Goal: Find specific page/section: Locate item on page

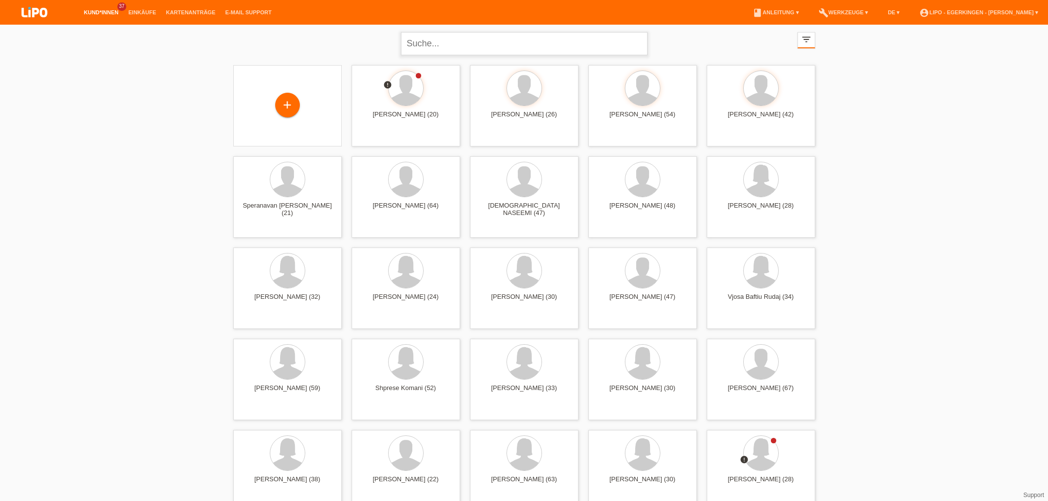
click at [471, 42] on input "text" at bounding box center [524, 43] width 247 height 23
type input "berisha"
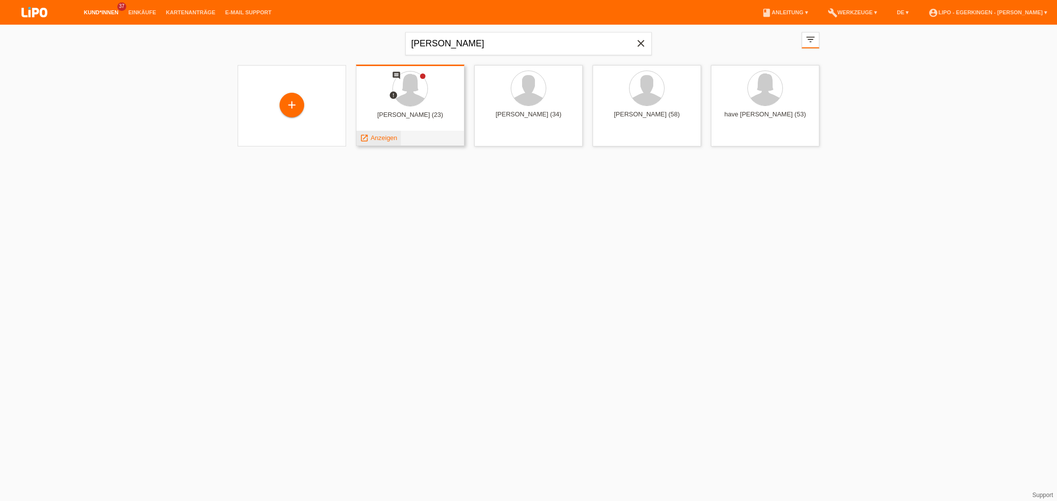
click at [393, 140] on span "Anzeigen" at bounding box center [384, 137] width 27 height 7
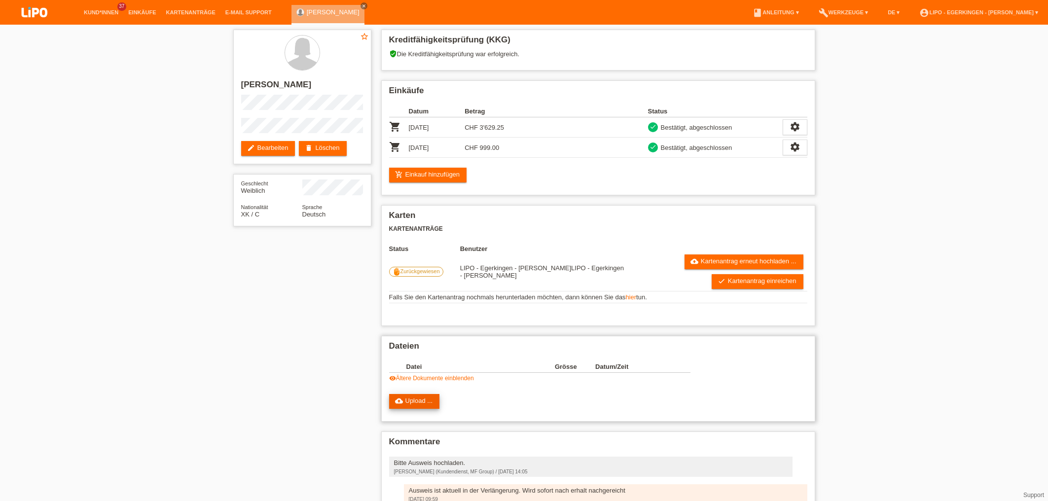
click at [421, 408] on link "cloud_upload Upload ..." at bounding box center [414, 401] width 51 height 15
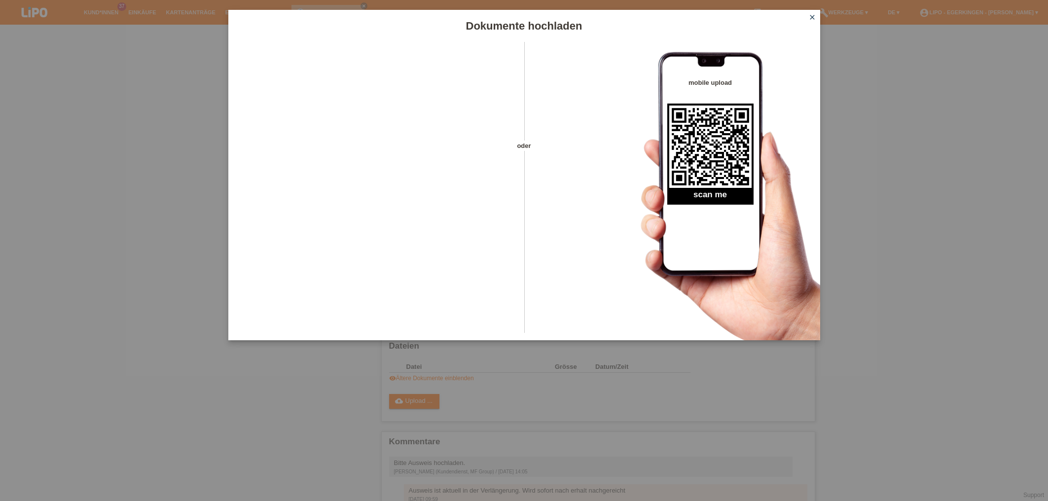
click at [810, 15] on link "close" at bounding box center [812, 17] width 13 height 11
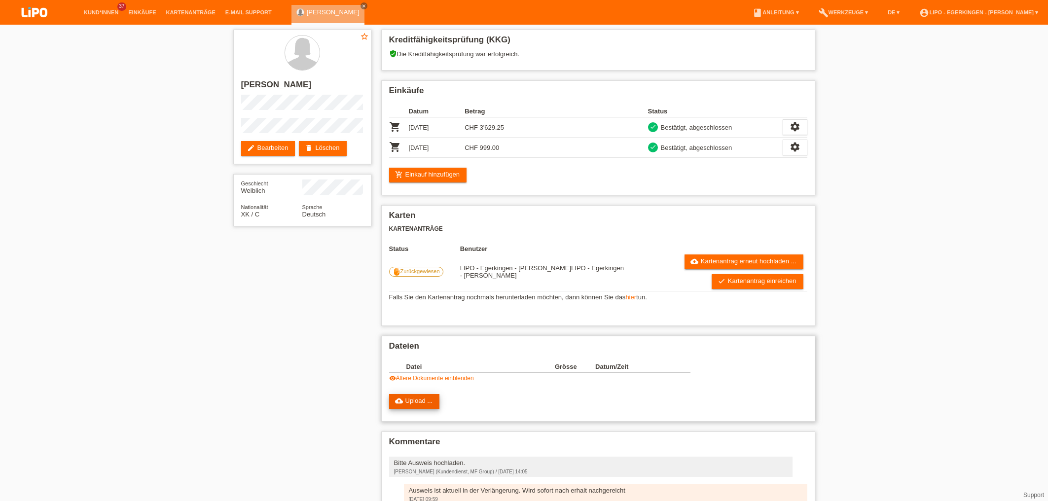
click at [410, 401] on link "cloud_upload Upload ..." at bounding box center [414, 401] width 51 height 15
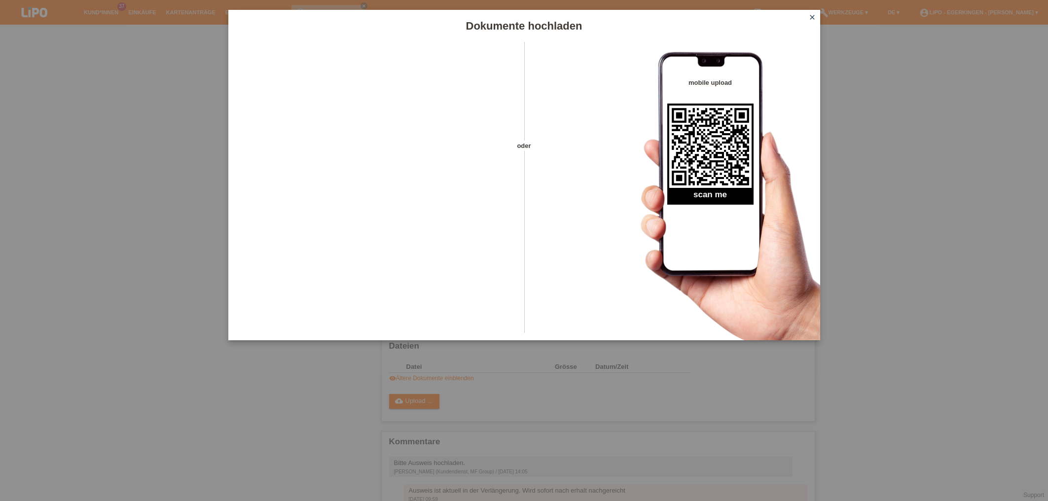
click at [813, 11] on div "Dokumente hochladen" at bounding box center [524, 26] width 592 height 32
click at [812, 17] on icon "close" at bounding box center [812, 17] width 8 height 8
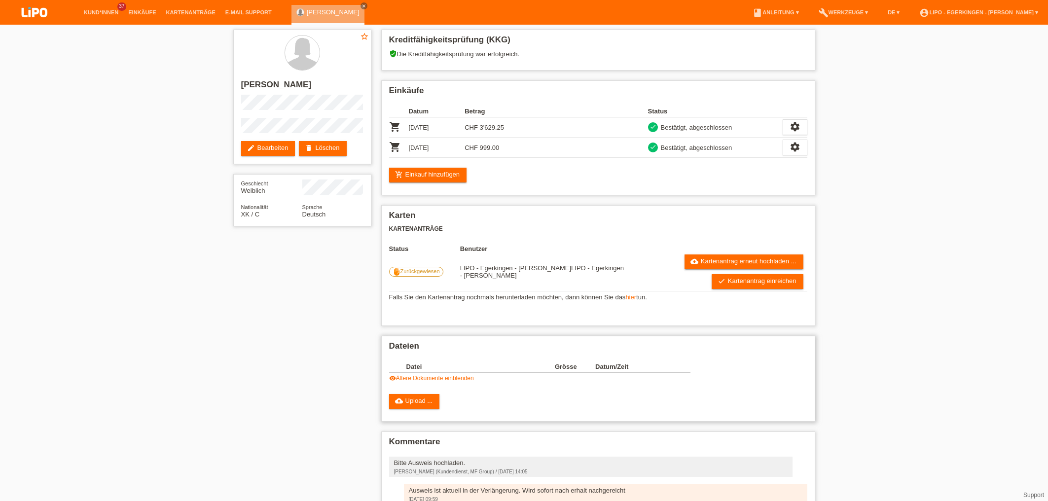
click at [422, 366] on th "Datei" at bounding box center [480, 367] width 148 height 12
click at [421, 371] on th "Datei" at bounding box center [480, 367] width 148 height 12
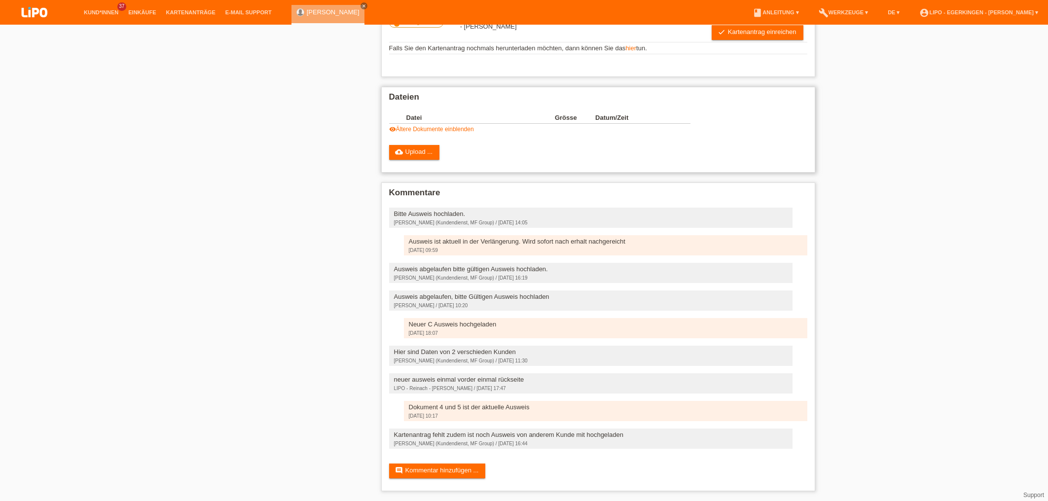
scroll to position [263, 0]
click at [416, 145] on link "cloud_upload Upload ..." at bounding box center [414, 152] width 51 height 15
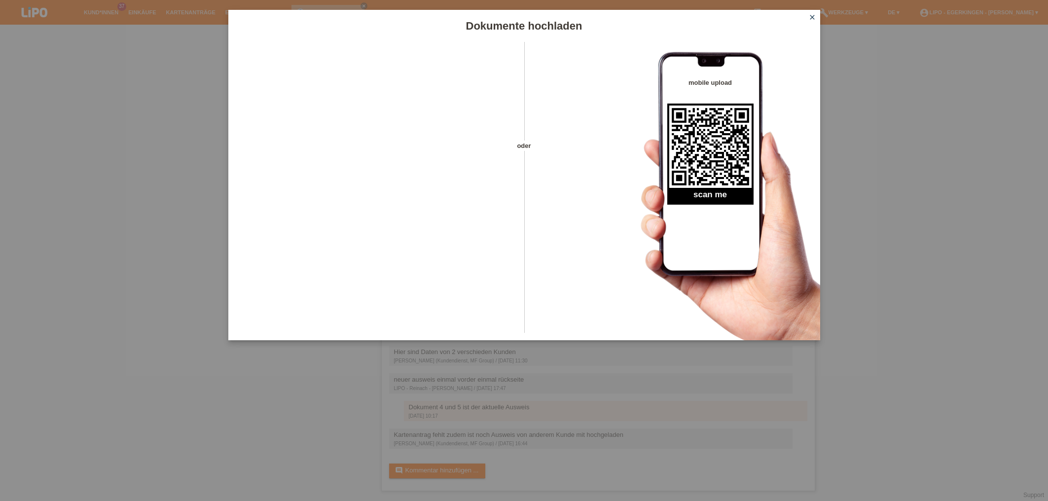
click at [812, 14] on icon "close" at bounding box center [812, 17] width 8 height 8
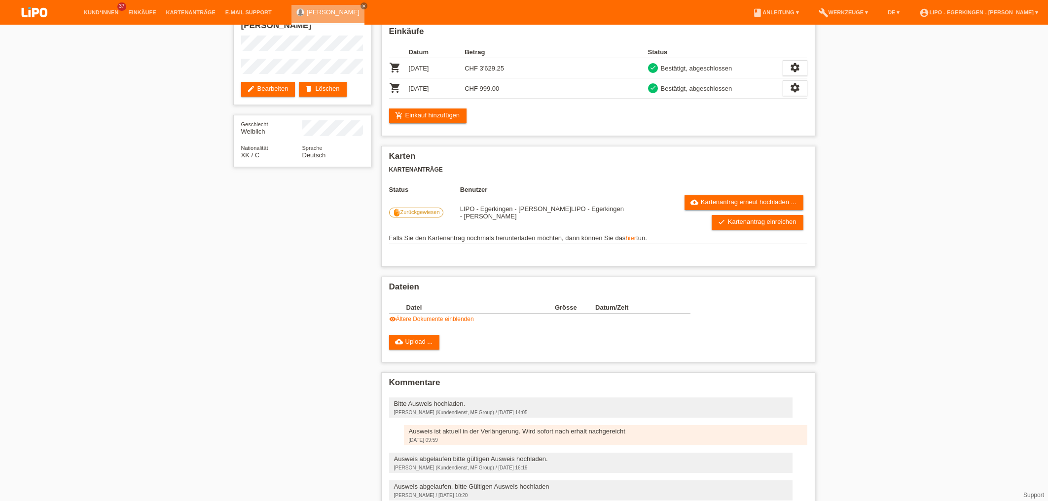
scroll to position [52, 0]
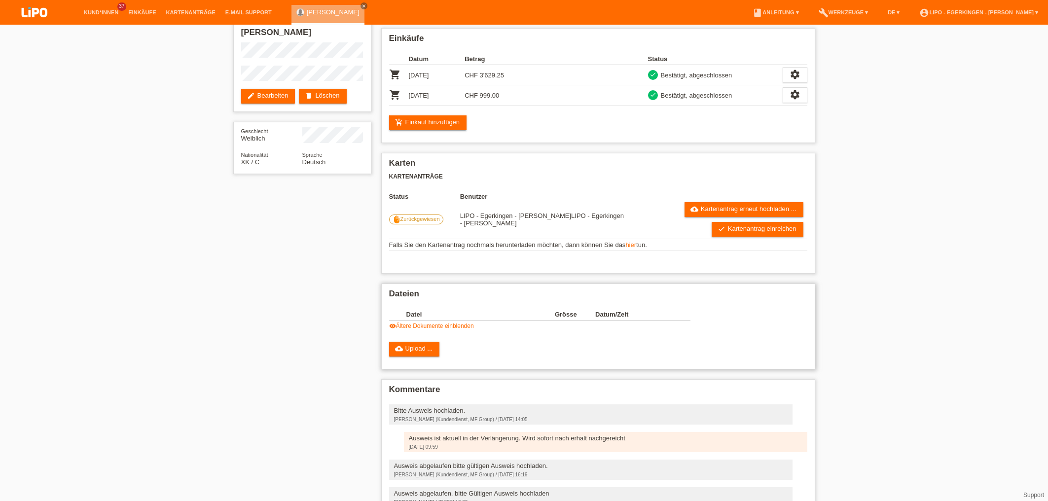
click at [446, 329] on link "visibility Ältere Dokumente einblenden" at bounding box center [431, 325] width 85 height 7
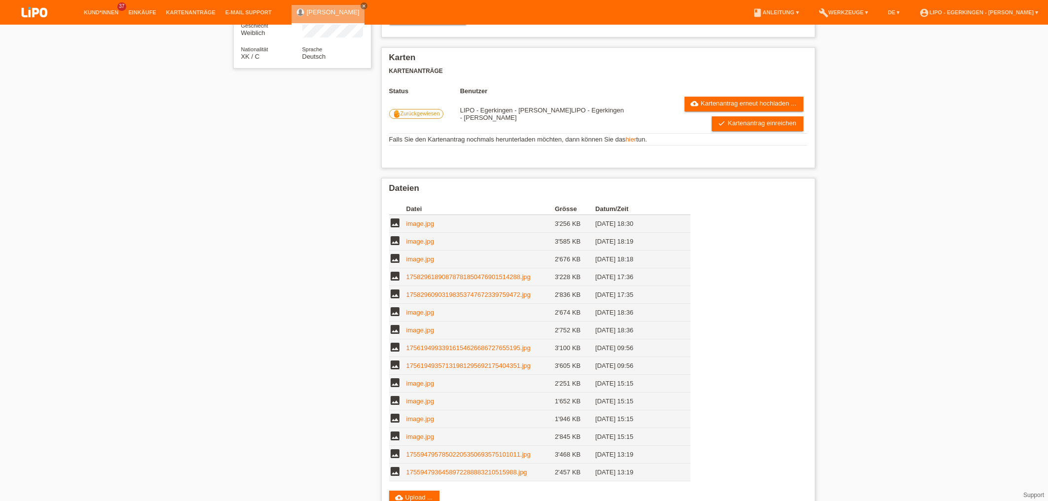
scroll to position [211, 0]
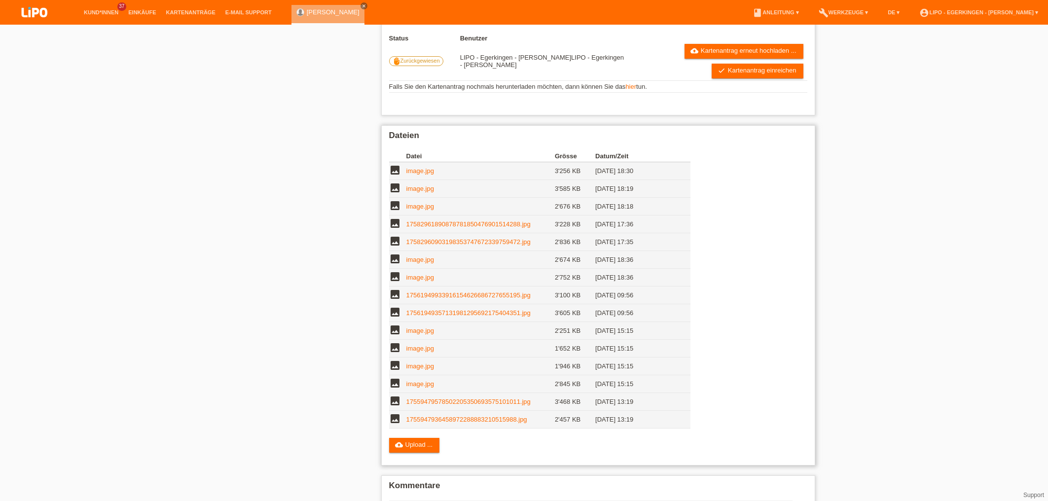
click at [428, 175] on link "image.jpg" at bounding box center [420, 170] width 28 height 7
click at [432, 192] on link "image.jpg" at bounding box center [420, 188] width 28 height 7
click at [425, 206] on td "image.jpg" at bounding box center [480, 207] width 148 height 18
click at [425, 210] on link "image.jpg" at bounding box center [420, 206] width 28 height 7
click at [447, 228] on link "17582961890878781850476901514288.jpg" at bounding box center [468, 223] width 124 height 7
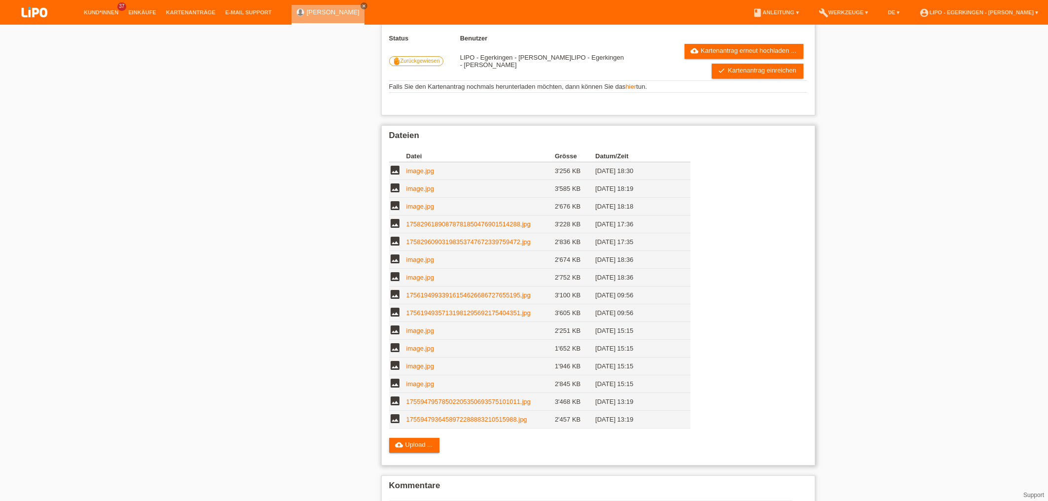
click at [427, 246] on link "17582960903198353747672339759472.jpg" at bounding box center [468, 241] width 124 height 7
click at [429, 260] on link "image.jpg" at bounding box center [420, 259] width 28 height 7
click at [393, 298] on icon "image" at bounding box center [395, 294] width 12 height 12
click at [507, 297] on link "17561949933916154626686727655195.jpg" at bounding box center [468, 294] width 124 height 7
click at [473, 299] on link "17561949933916154626686727655195.jpg" at bounding box center [468, 294] width 124 height 7
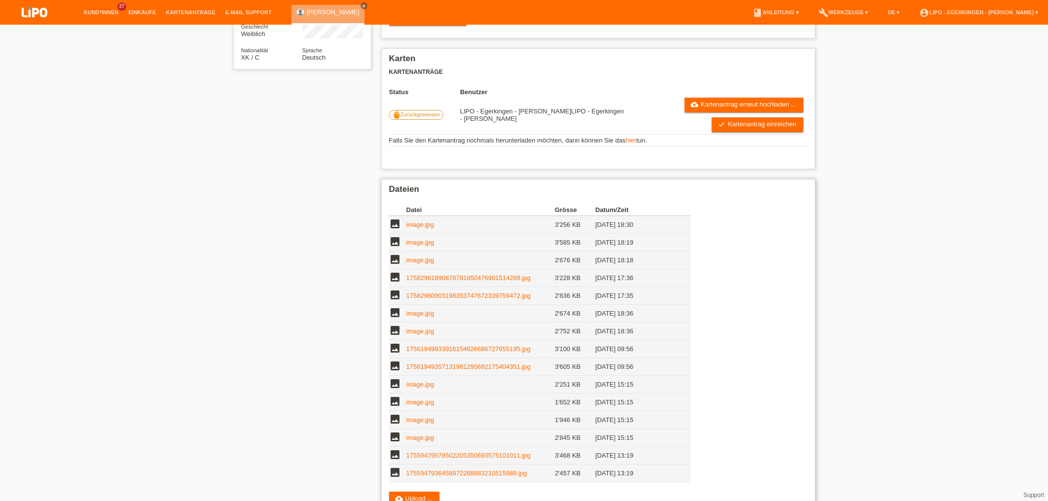
scroll to position [158, 0]
click at [393, 315] on icon "image" at bounding box center [395, 312] width 12 height 12
click at [692, 348] on div "Datei Grösse Datum/Zeit image image.jpg 3'256 KB [DATE] 18:30 image" at bounding box center [546, 340] width 314 height 285
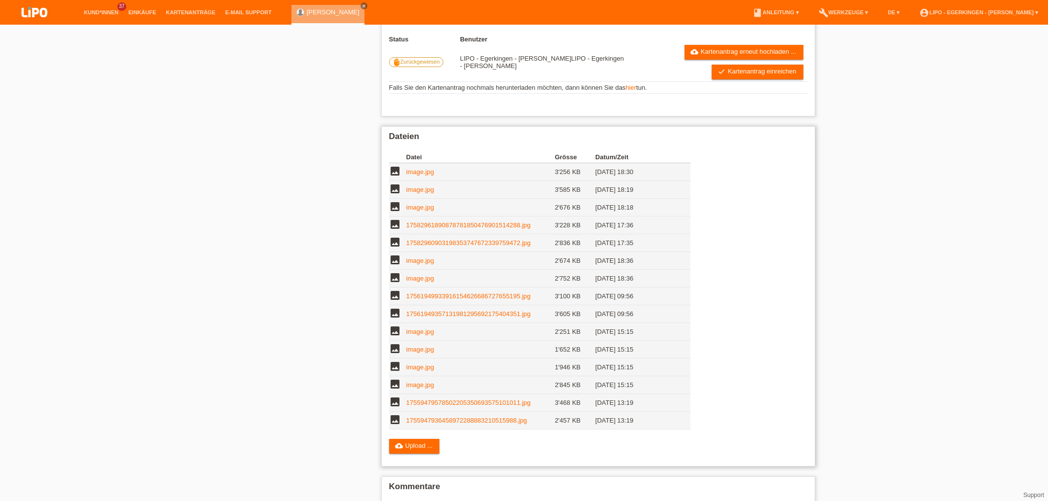
scroll to position [211, 0]
click at [432, 299] on link "17561949933916154626686727655195.jpg" at bounding box center [468, 294] width 124 height 7
click at [422, 352] on link "image.jpg" at bounding box center [420, 348] width 28 height 7
click at [449, 420] on link "1755947936458972288883210515988.jpg" at bounding box center [466, 419] width 121 height 7
click at [428, 398] on td "17559479578502205350693575101011.jpg" at bounding box center [480, 402] width 148 height 18
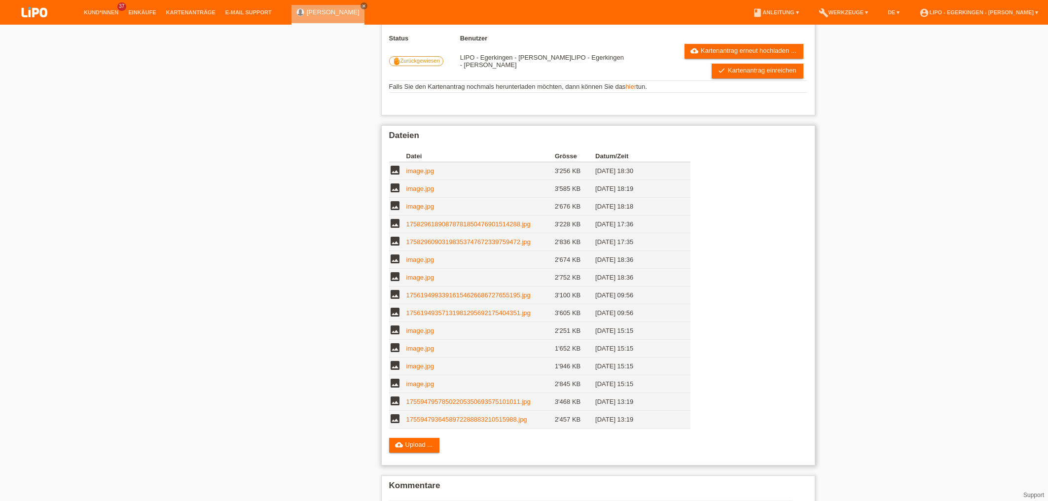
click at [427, 404] on link "17559479578502205350693575101011.jpg" at bounding box center [468, 401] width 124 height 7
click at [412, 382] on link "image.jpg" at bounding box center [420, 383] width 28 height 7
click at [445, 402] on link "17559479578502205350693575101011.jpg" at bounding box center [468, 401] width 124 height 7
